Goal: Task Accomplishment & Management: Manage account settings

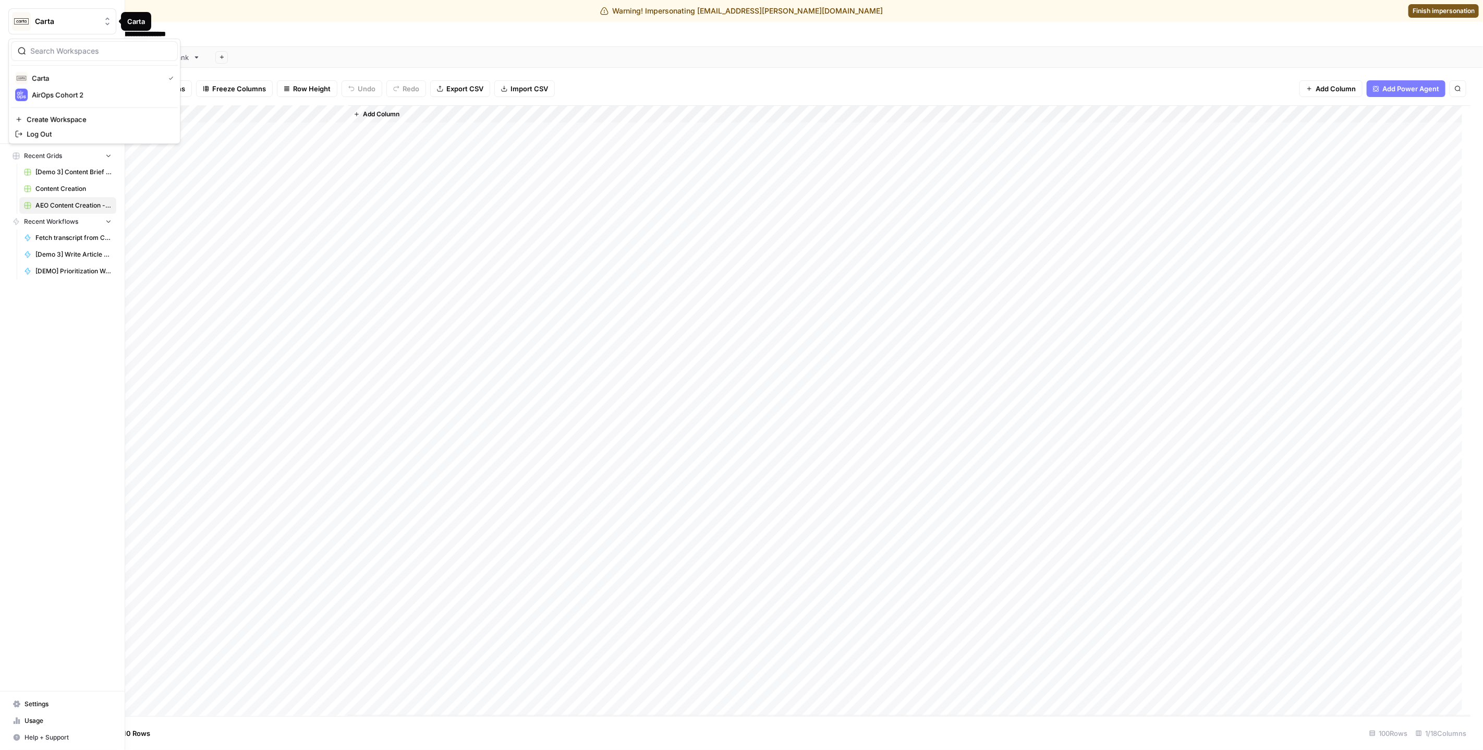
click at [109, 20] on icon "Workspace: Carta" at bounding box center [107, 21] width 10 height 10
click at [62, 325] on div "Carta New Home Browse Insights Opportunities Your Data Recent Grids [Demo 3] Co…" at bounding box center [62, 375] width 125 height 750
click at [43, 133] on span "Your Data" at bounding box center [68, 131] width 87 height 9
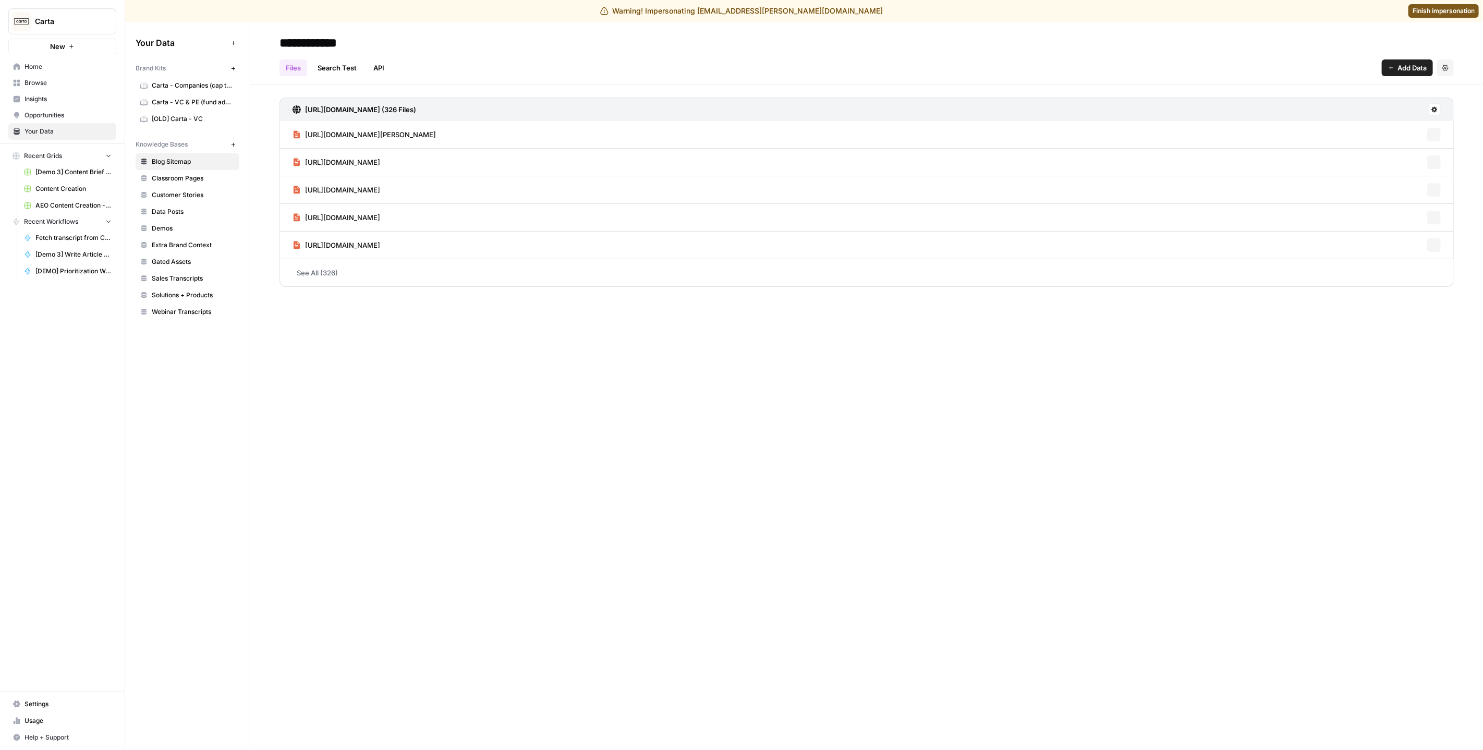
click at [33, 698] on link "Settings" at bounding box center [62, 704] width 108 height 17
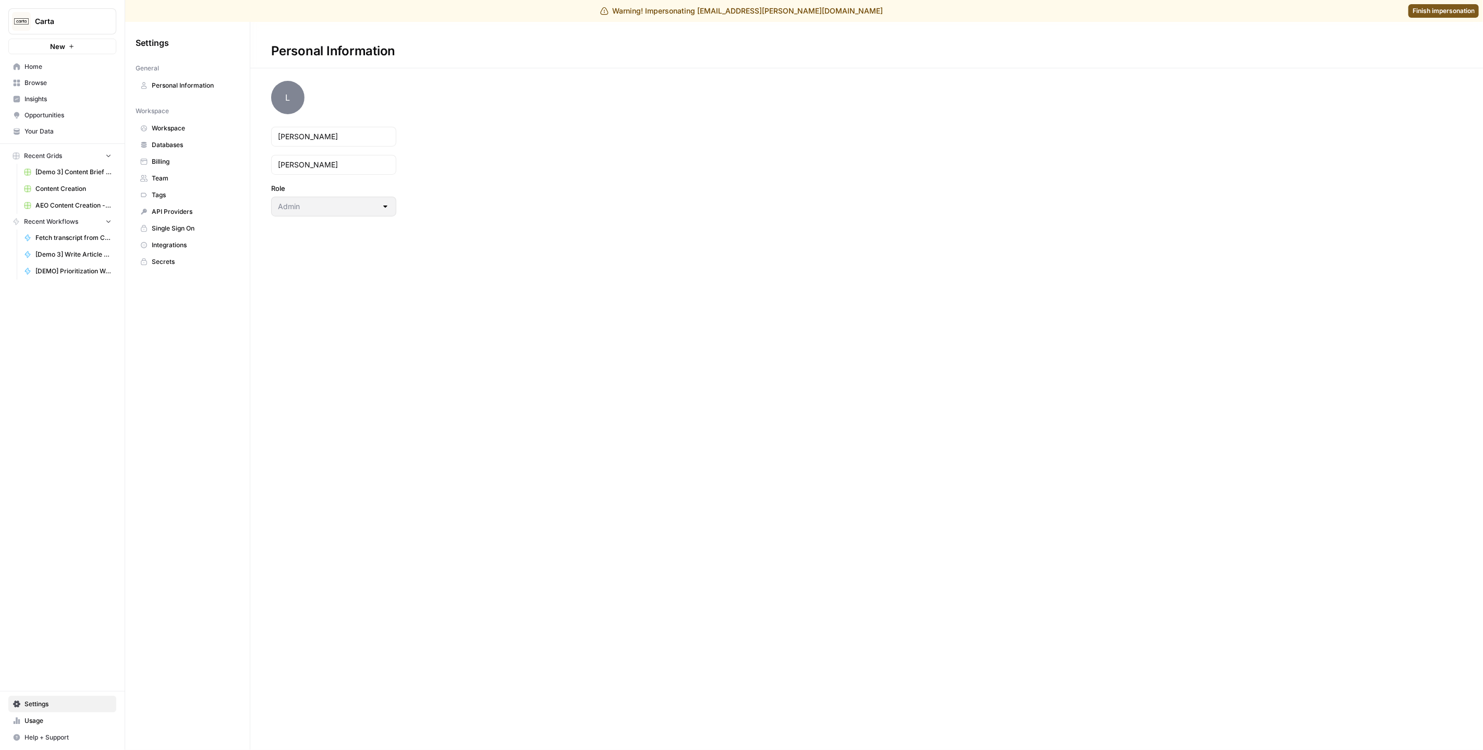
click at [175, 180] on span "Team" at bounding box center [193, 178] width 83 height 9
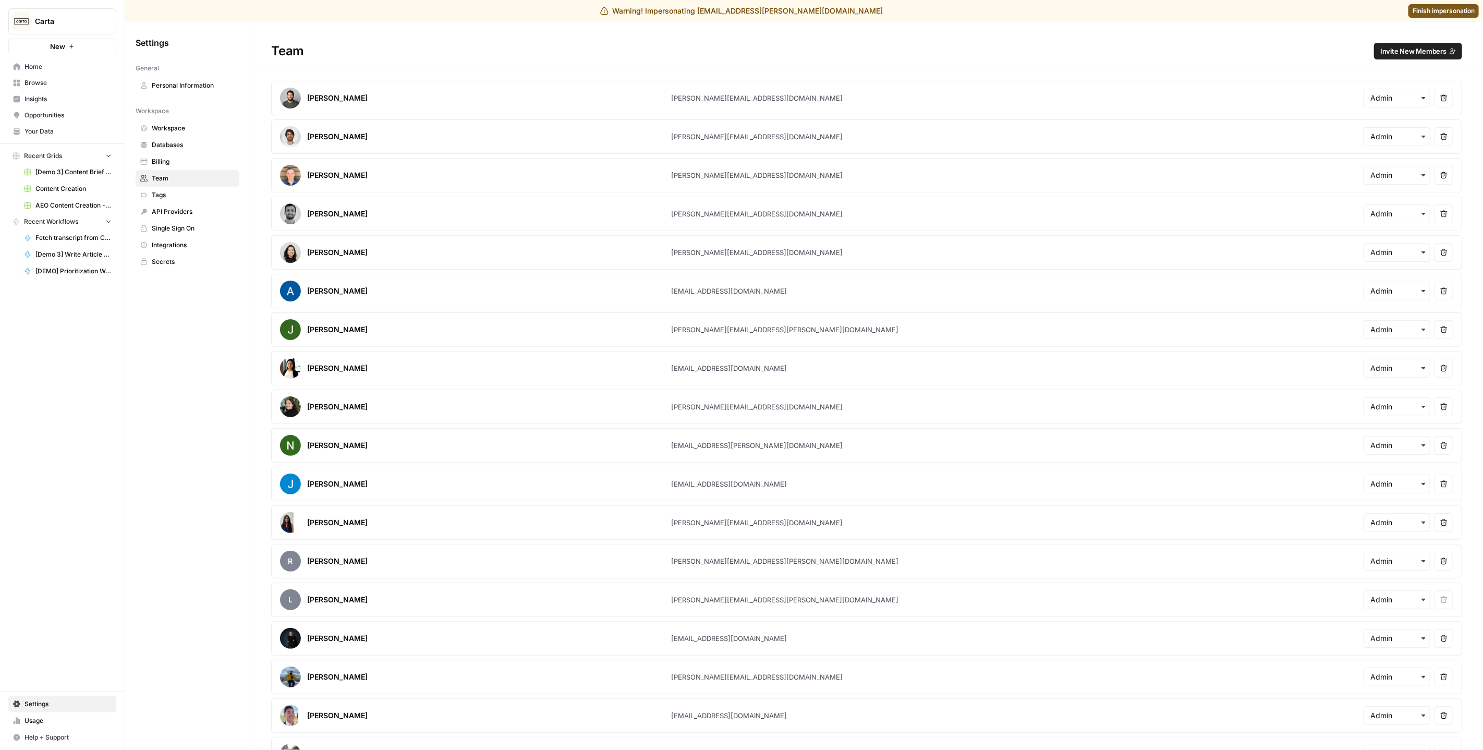
click at [1418, 49] on span "Invite New Members" at bounding box center [1413, 51] width 66 height 10
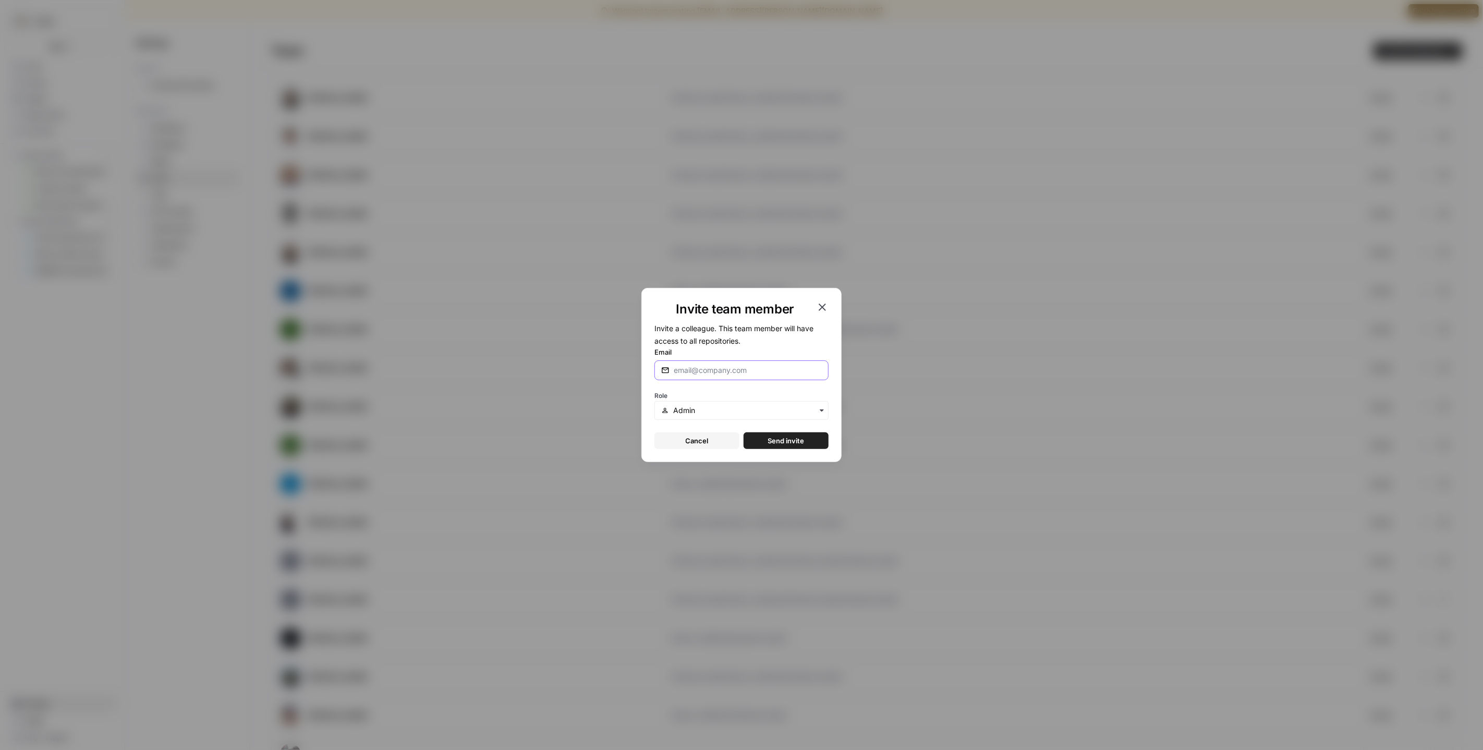
click at [713, 368] on input "Email" at bounding box center [748, 370] width 148 height 10
type input "[EMAIL_ADDRESS][DOMAIN_NAME]"
click at [773, 435] on span "Send invite" at bounding box center [786, 440] width 36 height 10
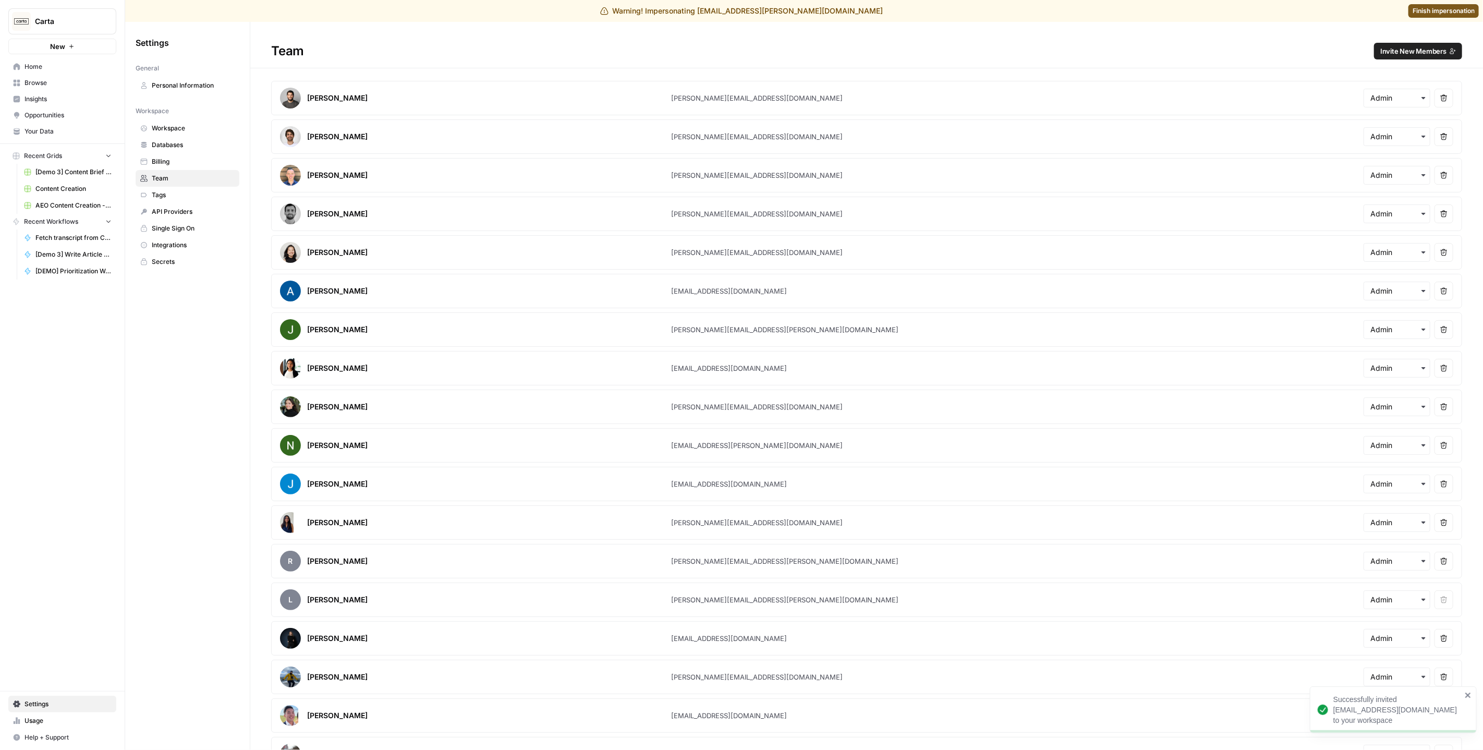
click at [1454, 9] on span "Finish impersonation" at bounding box center [1443, 10] width 62 height 9
